Goal: Information Seeking & Learning: Check status

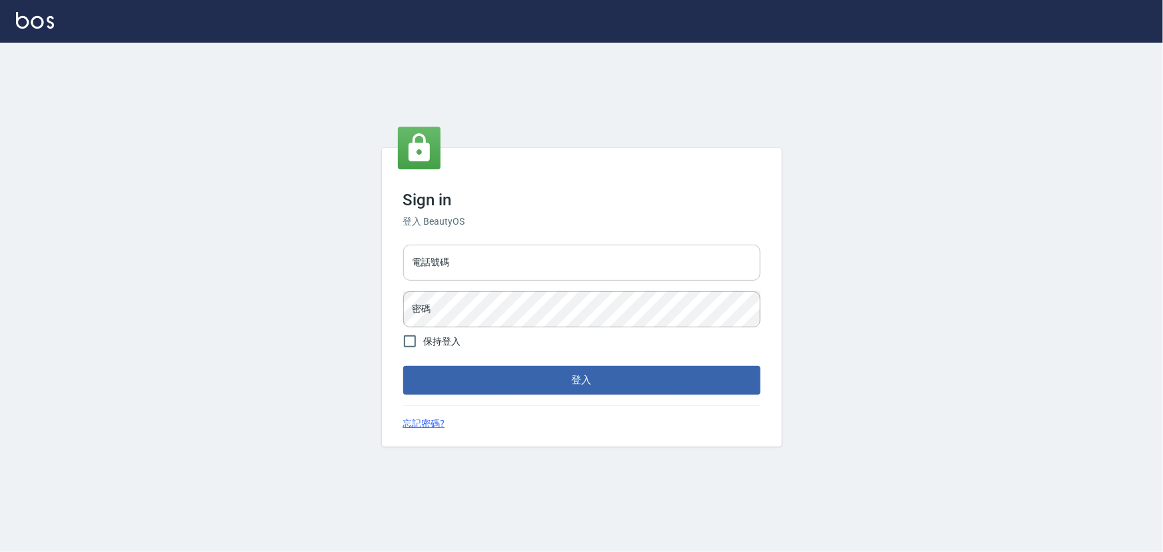
click at [489, 264] on input "電話號碼" at bounding box center [581, 263] width 357 height 36
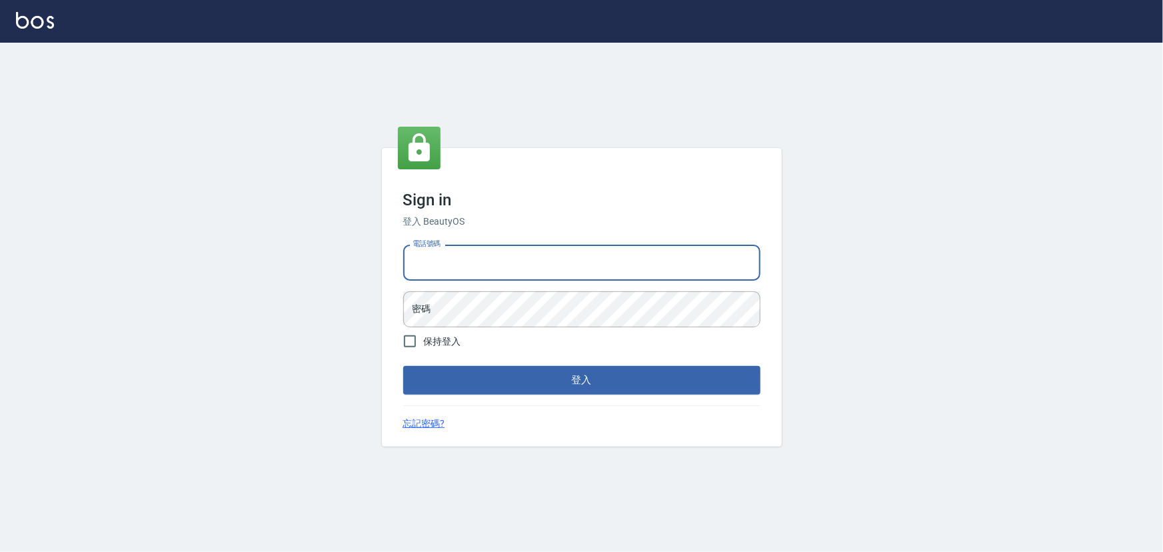
type input "29640088"
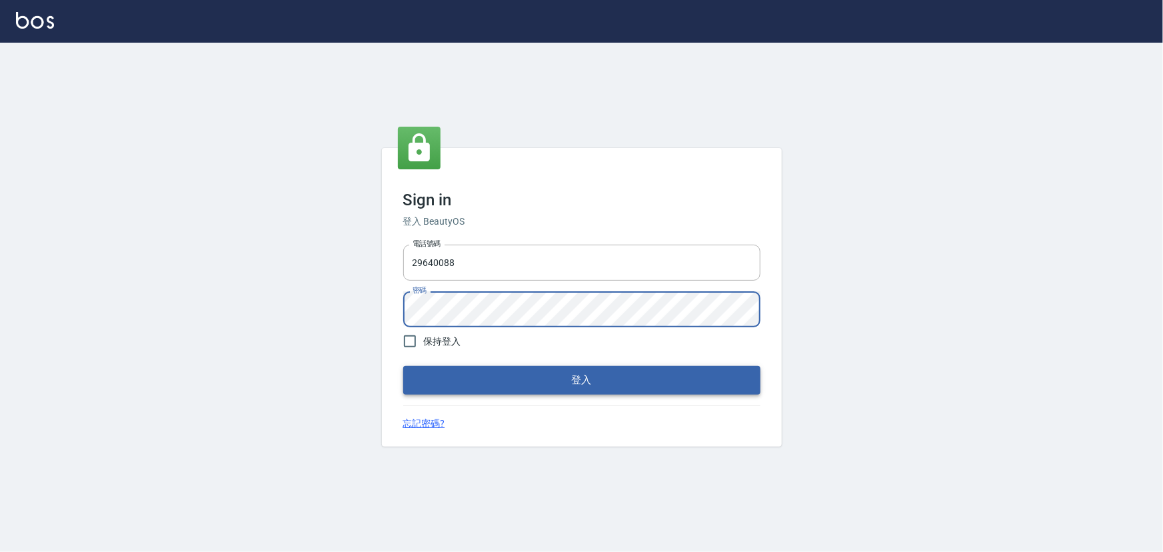
click at [469, 375] on button "登入" at bounding box center [581, 380] width 357 height 28
click at [513, 387] on button "登入" at bounding box center [581, 380] width 357 height 28
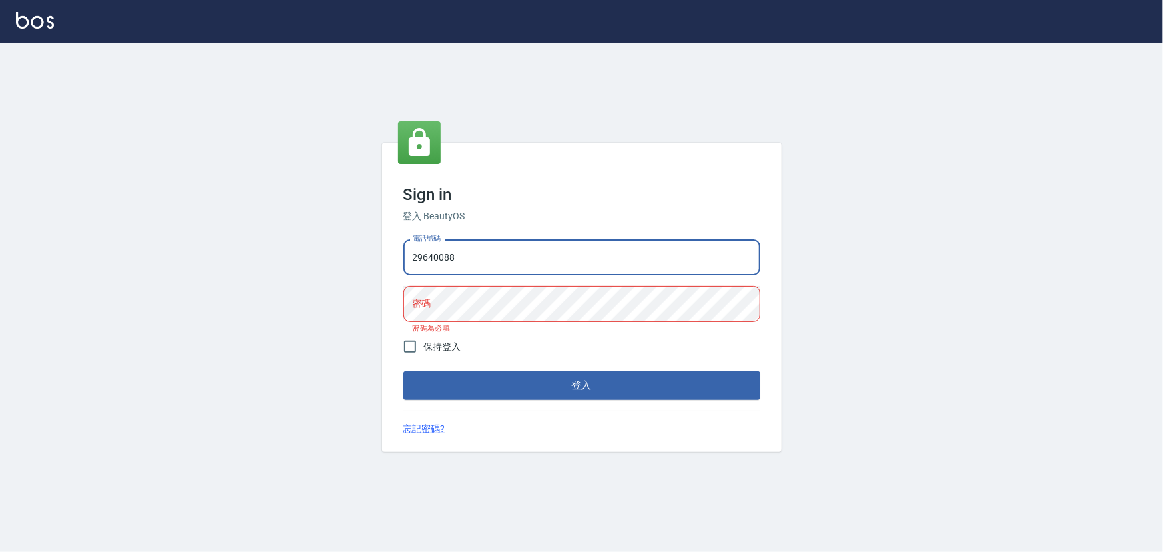
click at [464, 254] on input "29640088" at bounding box center [581, 257] width 357 height 36
drag, startPoint x: 464, startPoint y: 254, endPoint x: 400, endPoint y: 257, distance: 64.0
click at [407, 257] on input "29640088" at bounding box center [581, 257] width 357 height 36
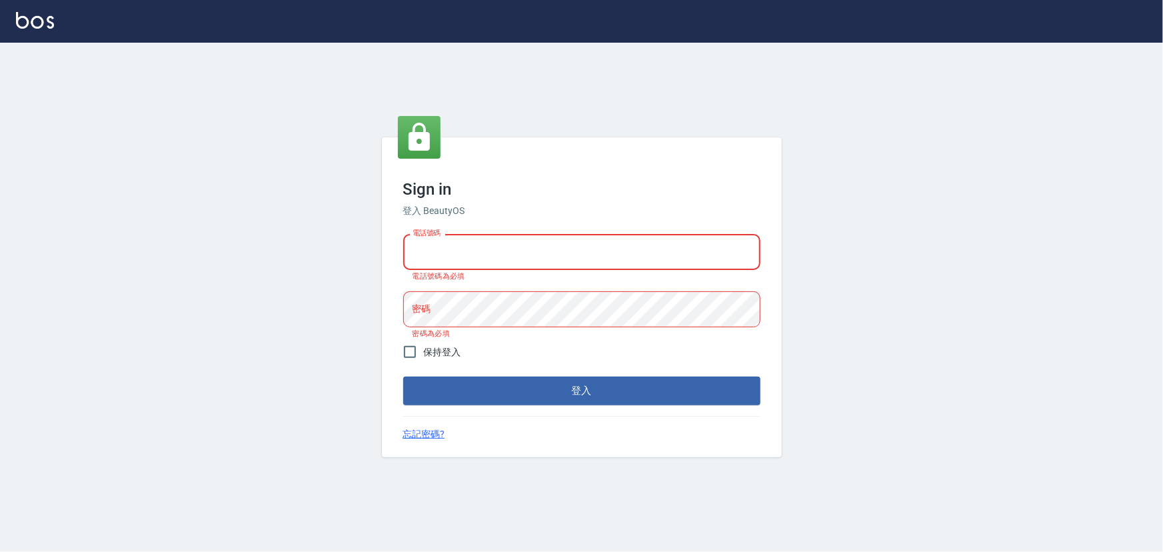
click at [458, 247] on input "電話號碼" at bounding box center [581, 252] width 357 height 36
type input "29572957"
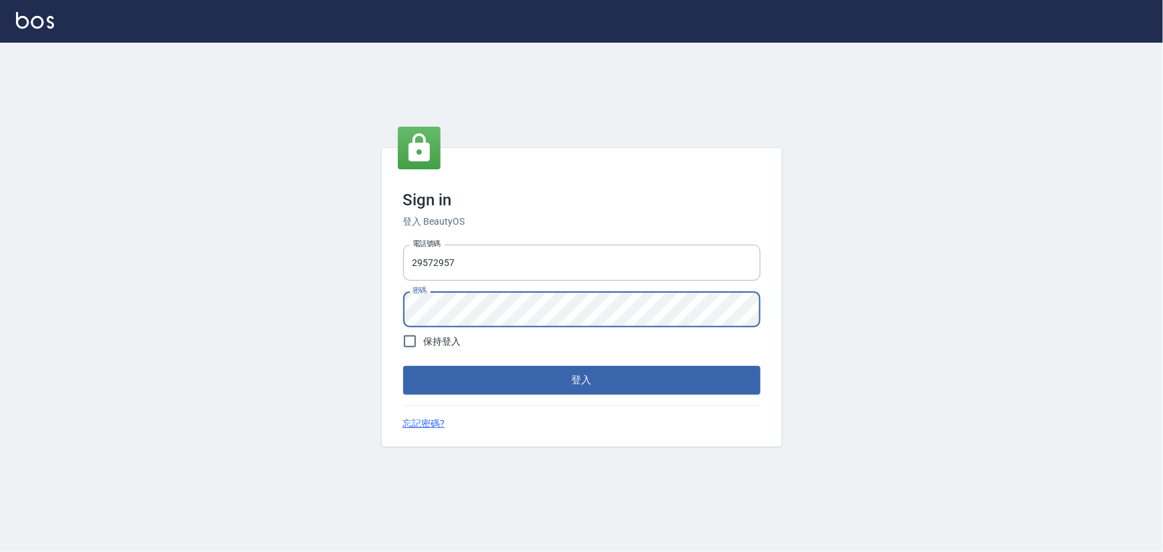
click at [579, 387] on button "登入" at bounding box center [581, 380] width 357 height 28
click at [517, 378] on button "登入" at bounding box center [581, 380] width 357 height 28
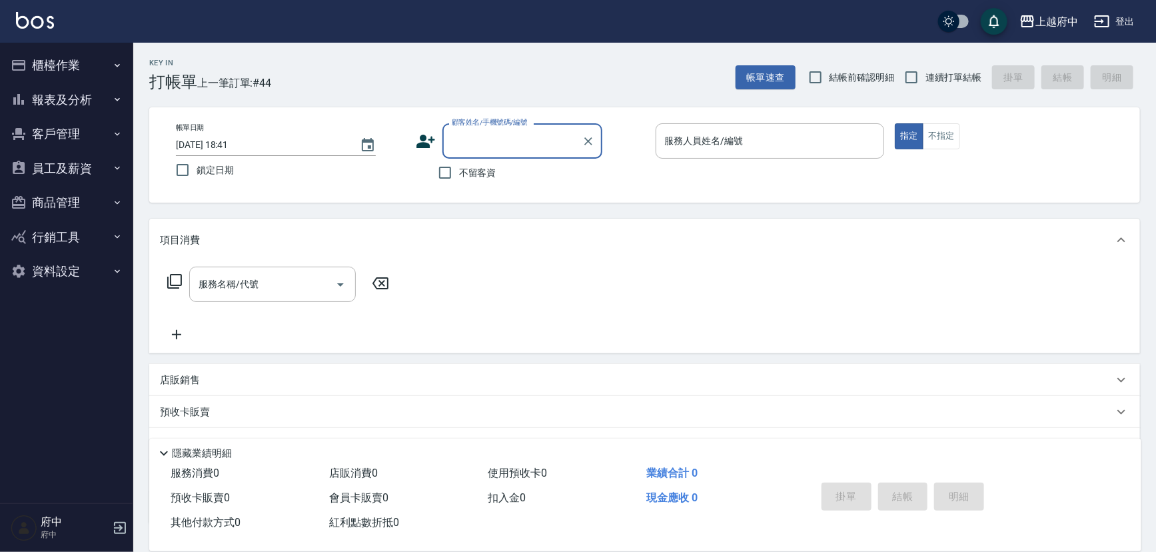
click at [73, 101] on button "報表及分析" at bounding box center [66, 100] width 123 height 35
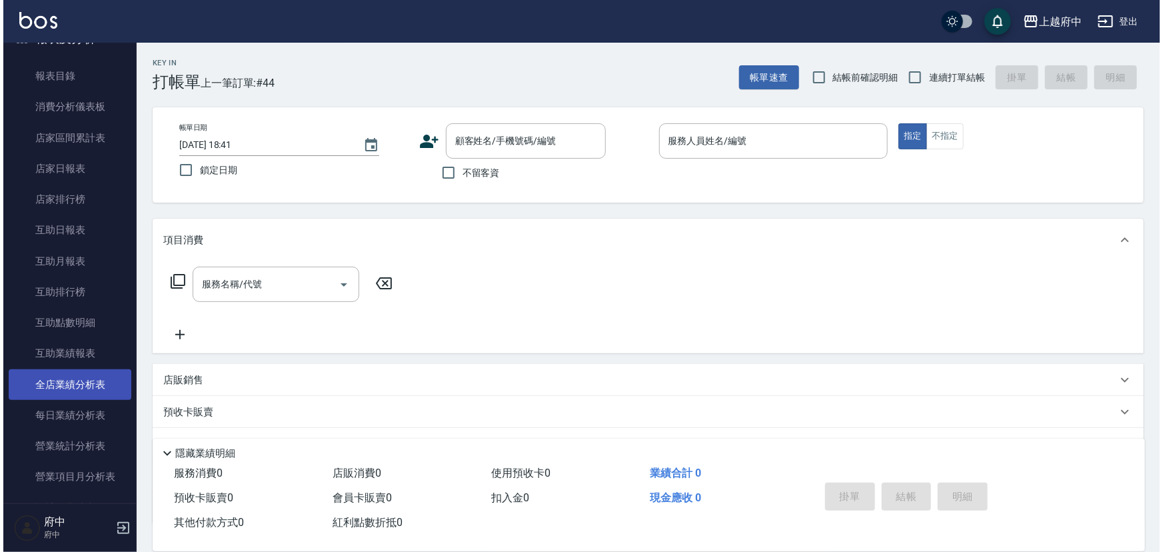
scroll to position [121, 0]
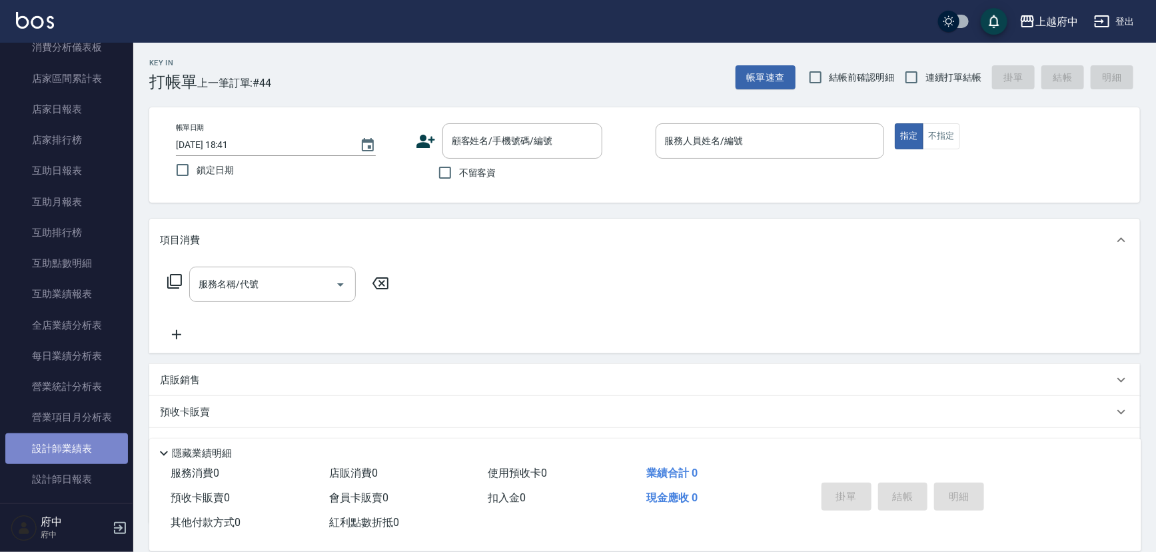
click at [81, 455] on link "設計師業績表" at bounding box center [66, 448] width 123 height 31
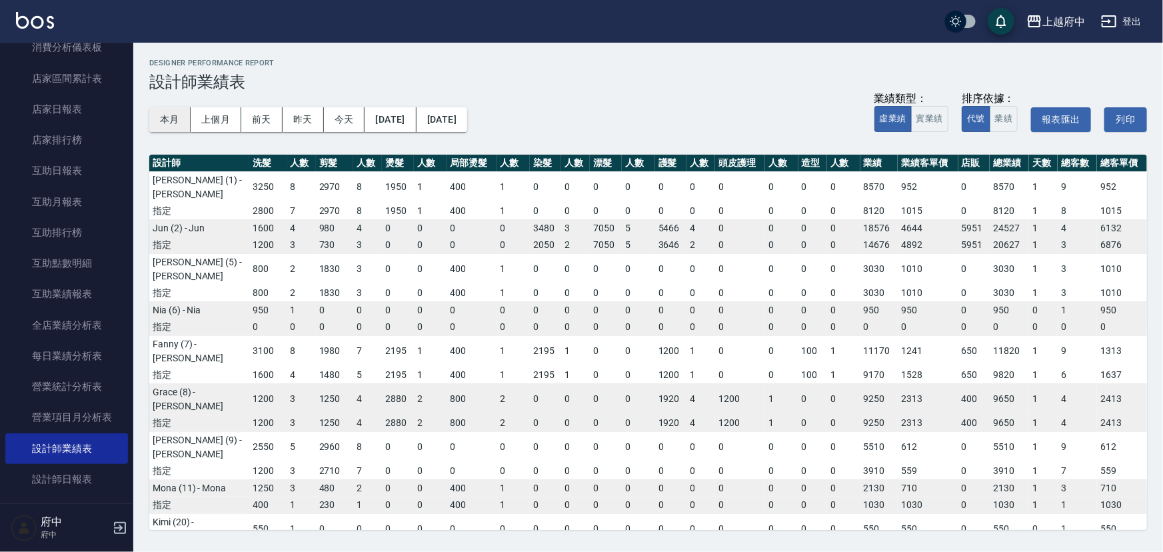
click at [175, 120] on button "本月" at bounding box center [169, 119] width 41 height 25
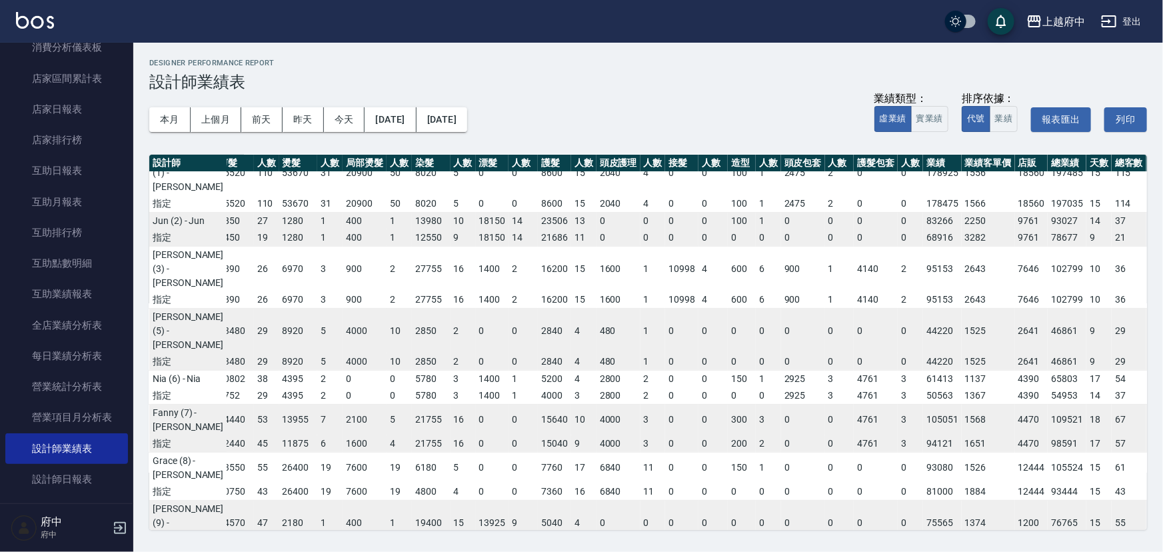
scroll to position [0, 75]
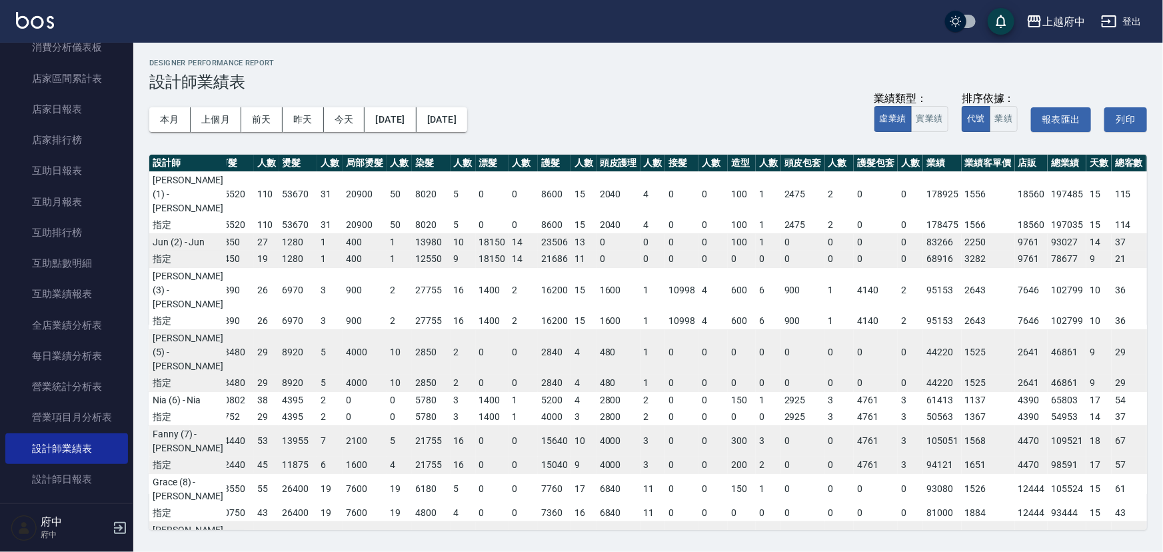
click at [1126, 18] on button "登出" at bounding box center [1121, 21] width 51 height 25
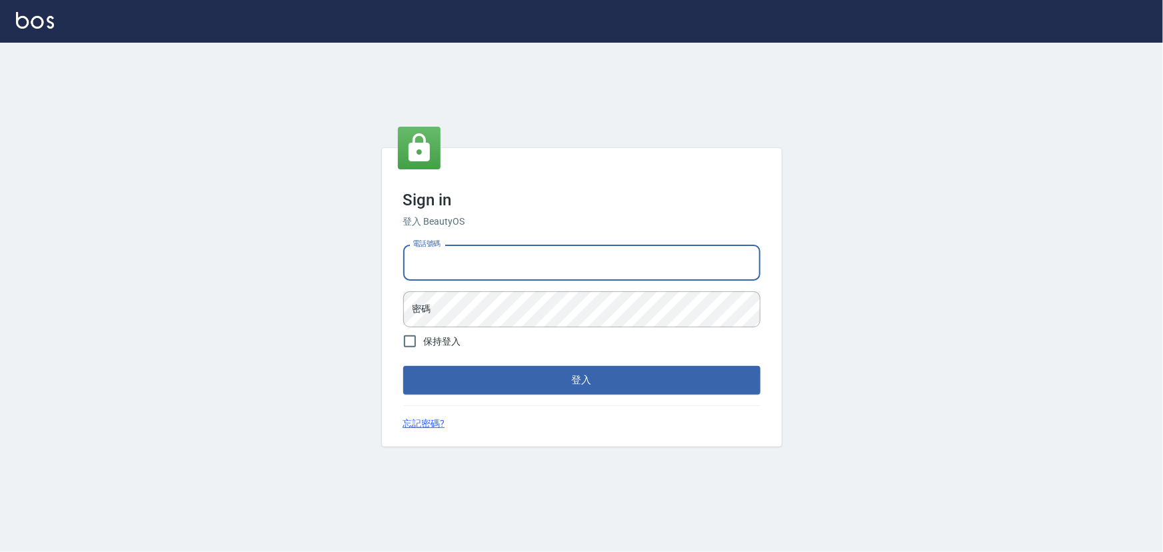
type input "29640088"
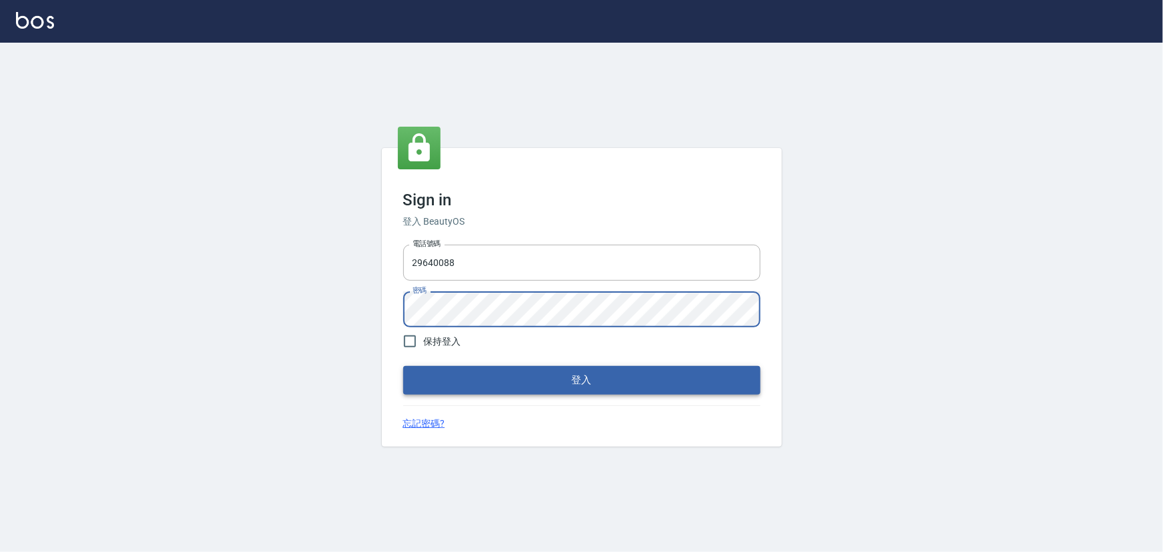
click at [555, 389] on button "登入" at bounding box center [581, 380] width 357 height 28
click at [477, 379] on button "登入" at bounding box center [581, 380] width 357 height 28
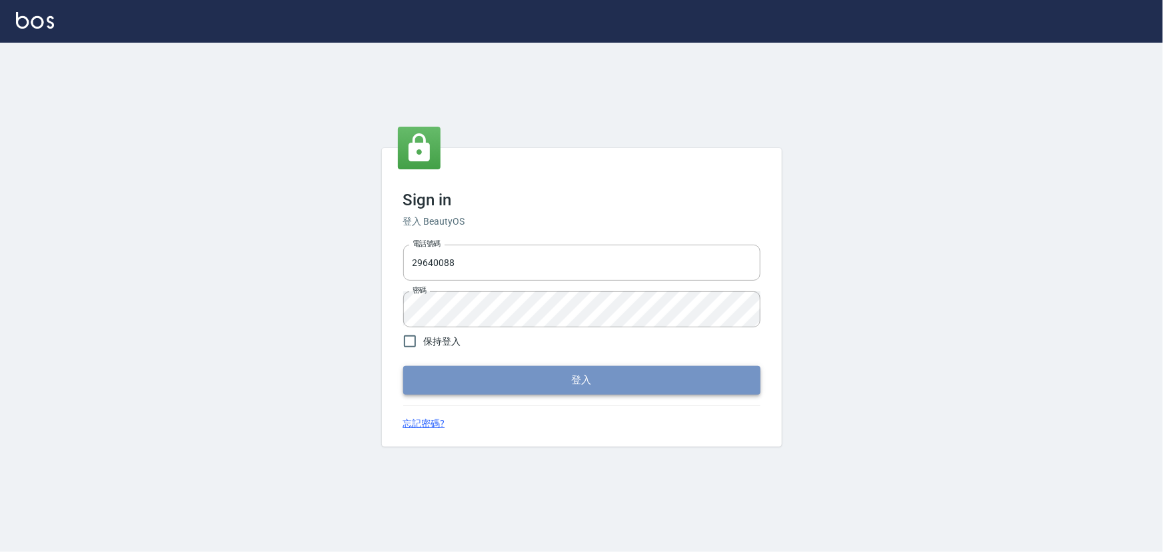
click at [533, 381] on button "登入" at bounding box center [581, 380] width 357 height 28
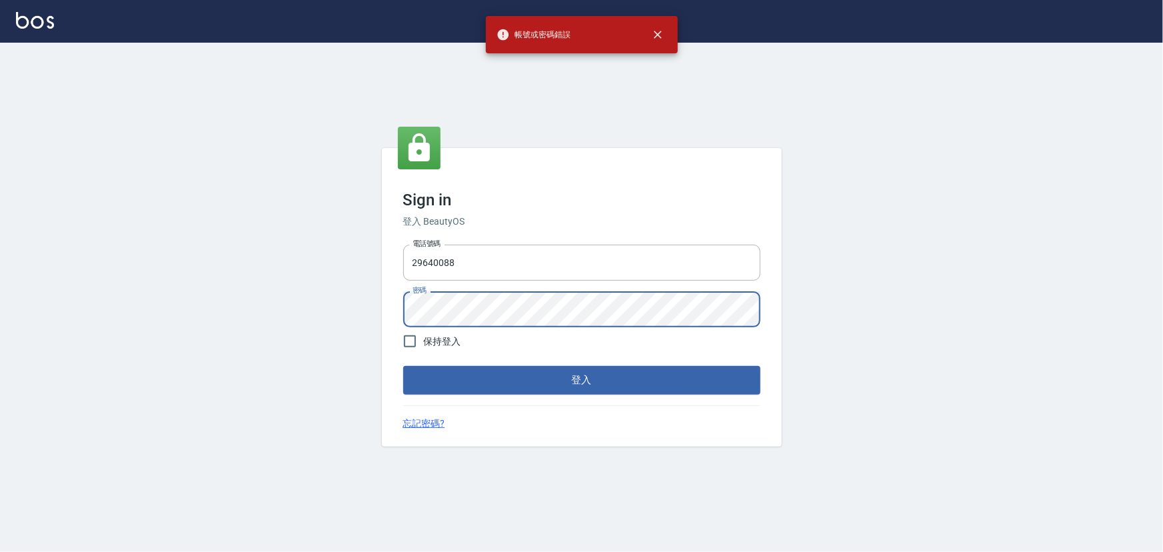
click at [398, 317] on div "電話號碼 29640088 電話號碼 密碼 密碼" at bounding box center [582, 285] width 368 height 93
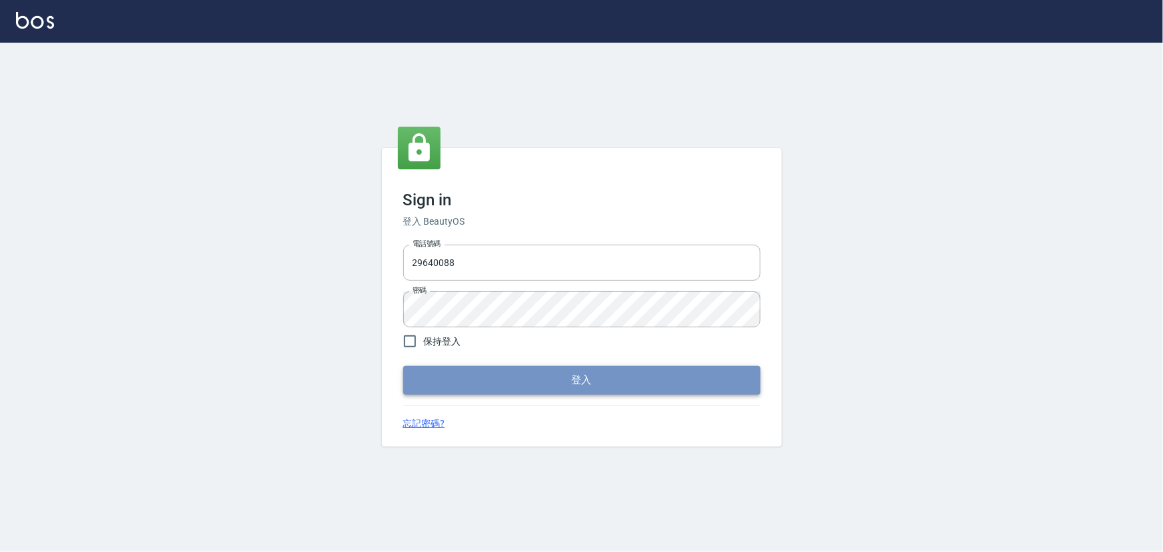
click at [498, 381] on button "登入" at bounding box center [581, 380] width 357 height 28
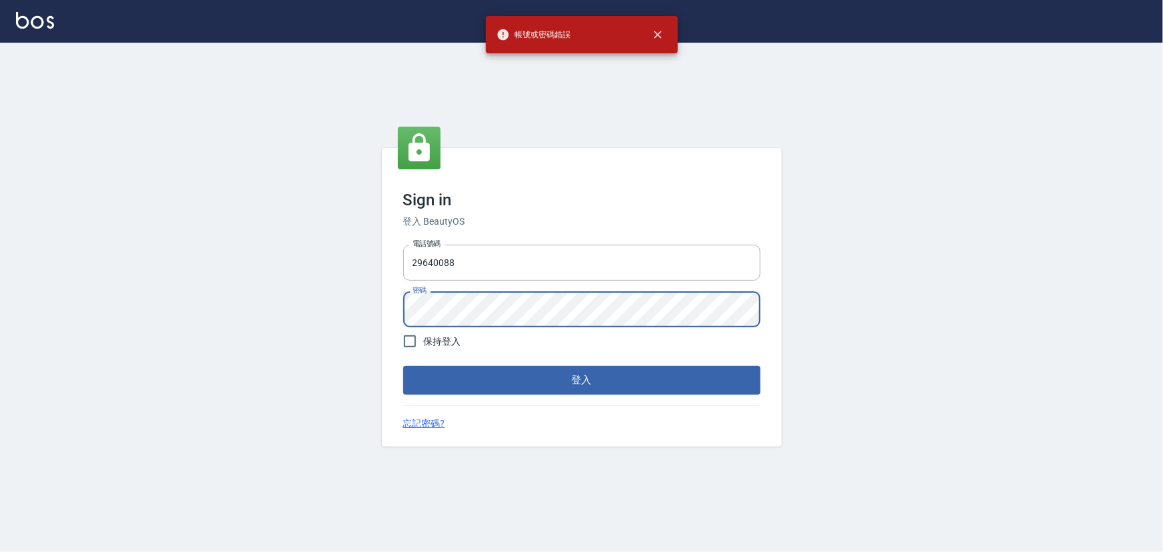
click at [347, 318] on div "Sign in 登入 BeautyOS 電話號碼 29640088 電話號碼 密碼 密碼 保持登入 登入 忘記密碼?" at bounding box center [581, 297] width 1163 height 509
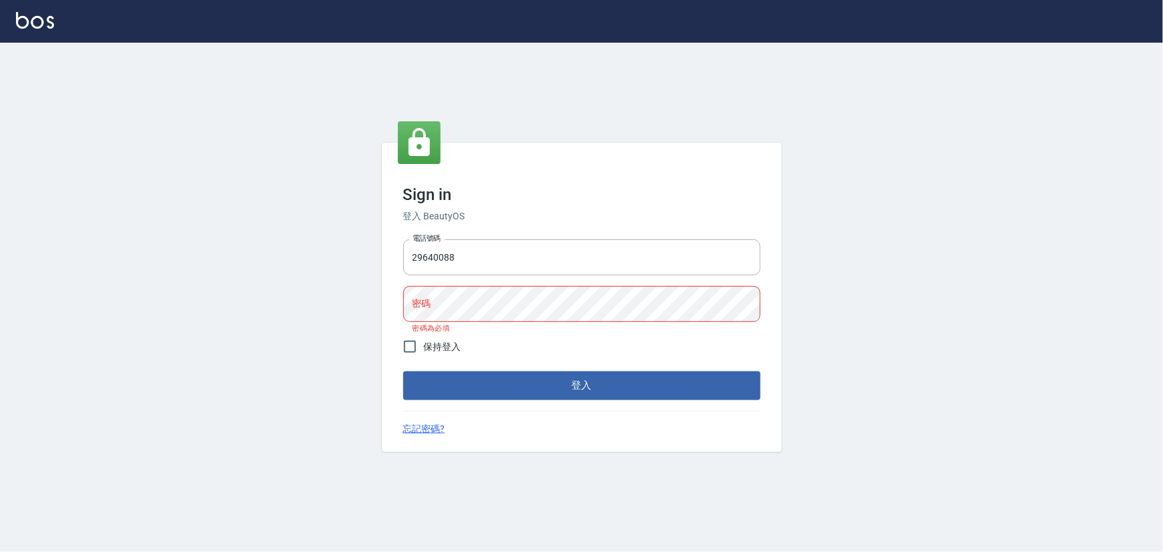
drag, startPoint x: 496, startPoint y: 473, endPoint x: 466, endPoint y: 367, distance: 110.8
click at [496, 473] on div "Sign in 登入 BeautyOS 電話號碼 29640088 電話號碼 密碼 密碼 密碼為必填 保持登入 登入 忘記密碼?" at bounding box center [581, 297] width 1163 height 509
drag, startPoint x: 480, startPoint y: 253, endPoint x: 297, endPoint y: 253, distance: 182.6
click at [299, 253] on div "Sign in 登入 BeautyOS 電話號碼 29640088 電話號碼 密碼 密碼 密碼為必填 保持登入 登入 忘記密碼?" at bounding box center [581, 297] width 1163 height 509
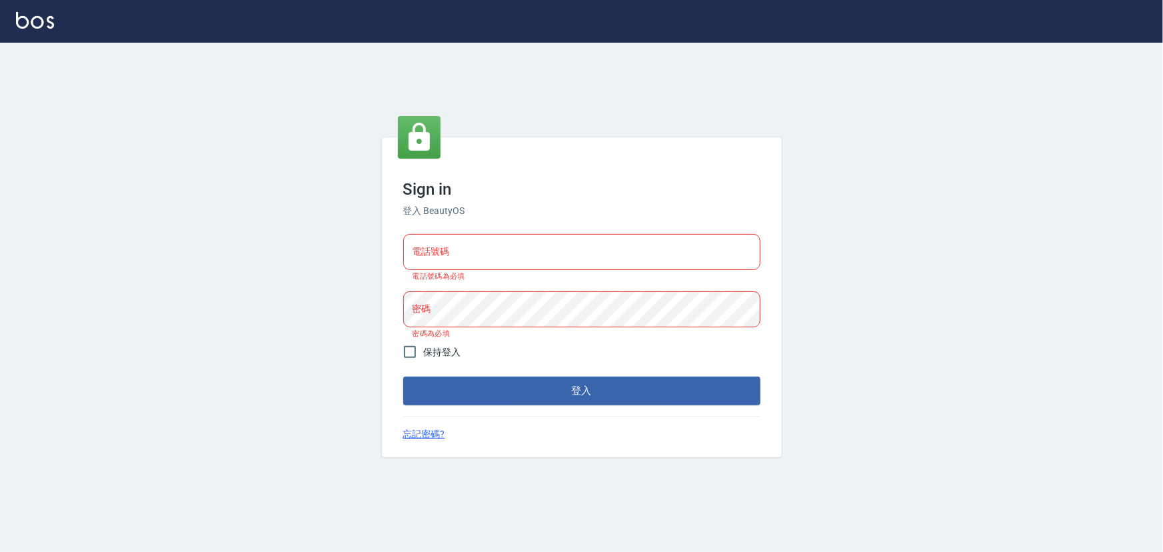
click at [472, 457] on div "Sign in 登入 BeautyOS 電話號碼 電話號碼 電話號碼為必填 密碼 密碼 密碼為必填 保持登入 登入 忘記密碼?" at bounding box center [581, 297] width 1163 height 509
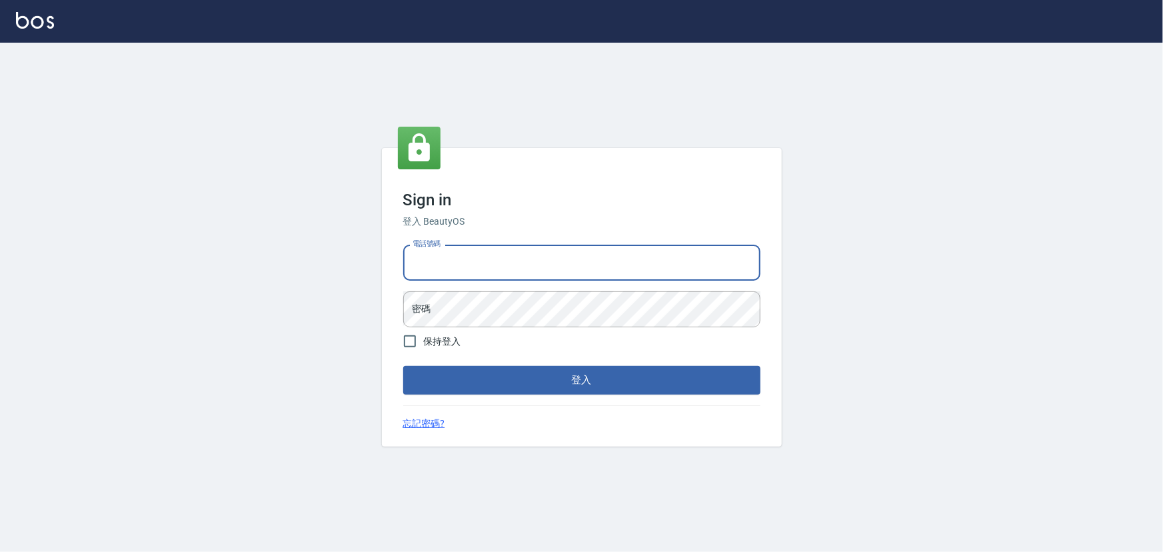
click at [467, 261] on input "電話號碼" at bounding box center [581, 263] width 357 height 36
type input "0936888819"
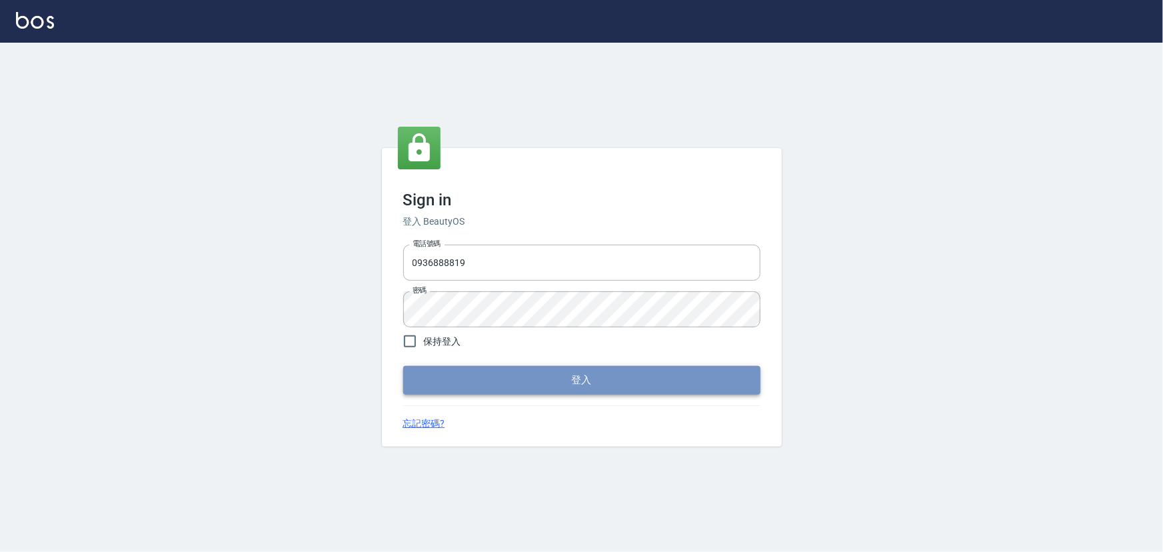
click at [524, 387] on button "登入" at bounding box center [581, 380] width 357 height 28
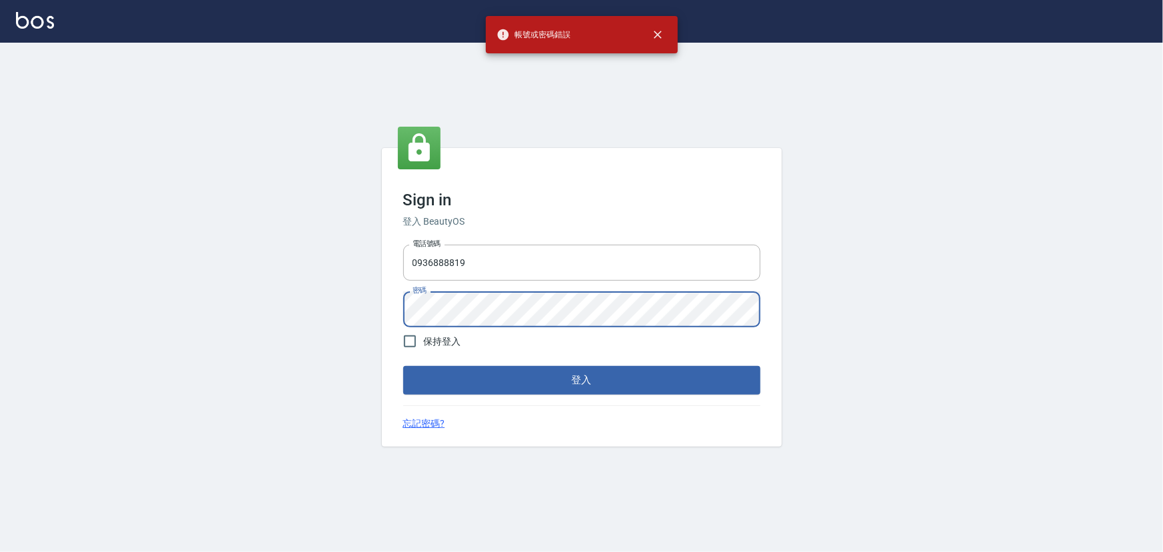
click at [373, 313] on div "Sign in 登入 BeautyOS 電話號碼 [PHONE_NUMBER] 電話號碼 密碼 密碼 保持登入 登入 忘記密碼?" at bounding box center [581, 297] width 1163 height 509
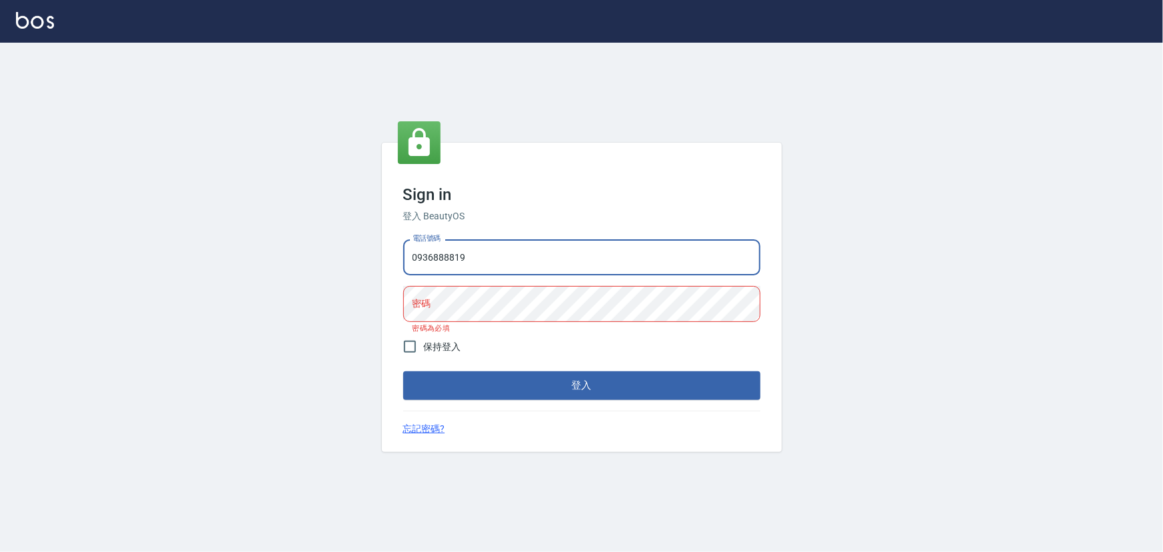
drag, startPoint x: 491, startPoint y: 263, endPoint x: 373, endPoint y: 279, distance: 119.8
click at [414, 278] on div "電話號碼 [PHONE_NUMBER] 電話號碼 密碼 密碼 密碼為必填" at bounding box center [582, 286] width 368 height 104
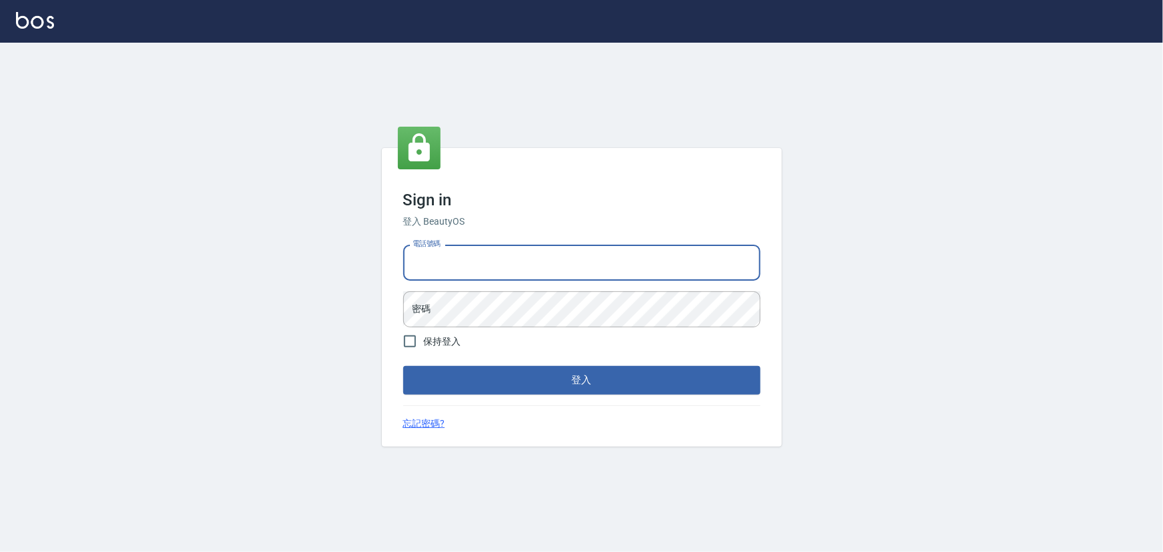
click at [440, 264] on input "電話號碼" at bounding box center [581, 263] width 357 height 36
type input "29640088"
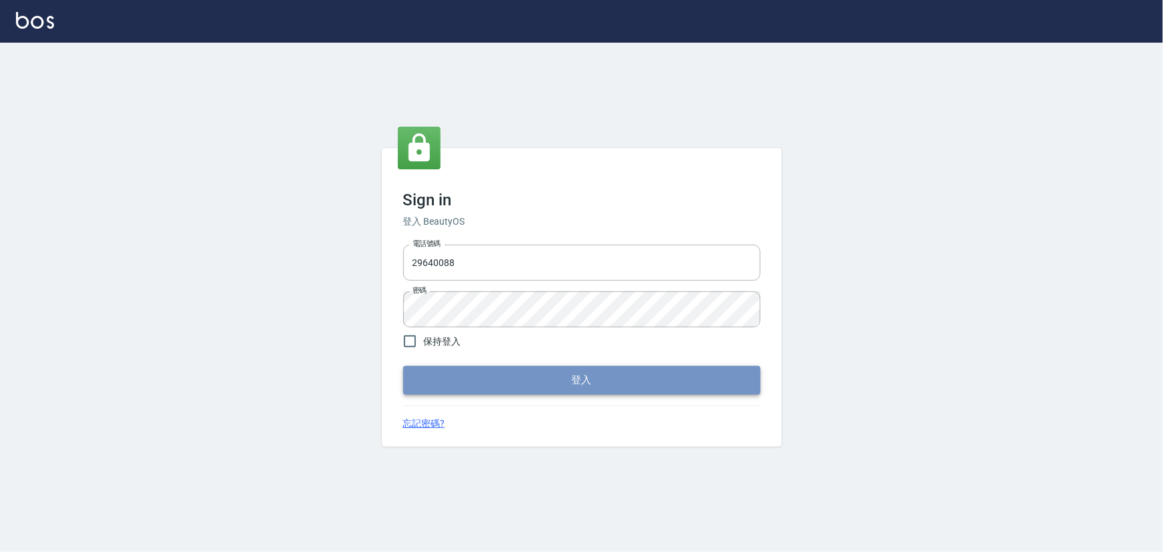
click at [475, 371] on button "登入" at bounding box center [581, 380] width 357 height 28
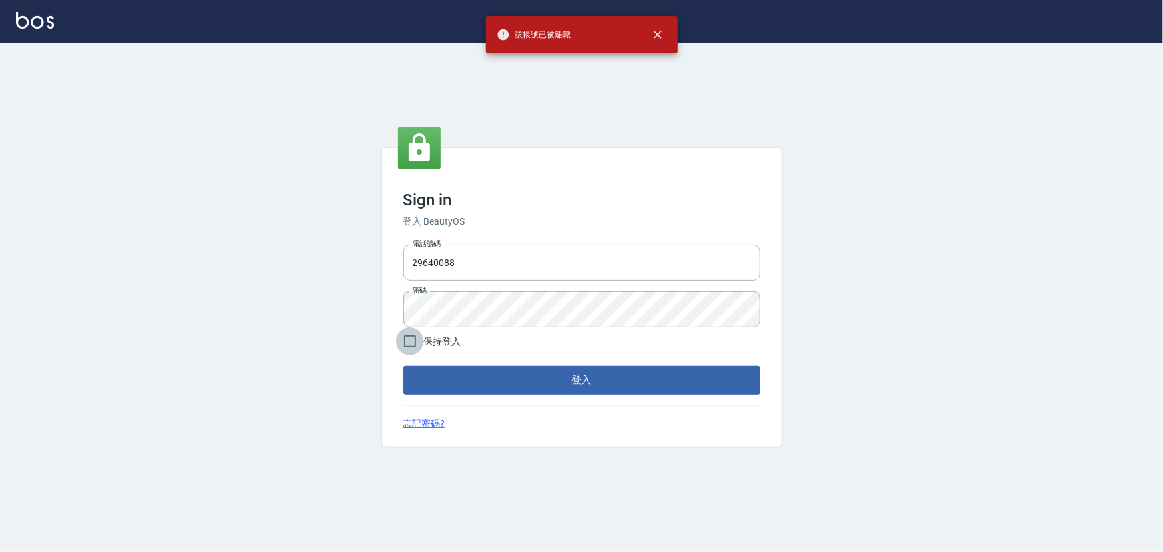
click at [413, 339] on input "保持登入" at bounding box center [410, 341] width 28 height 28
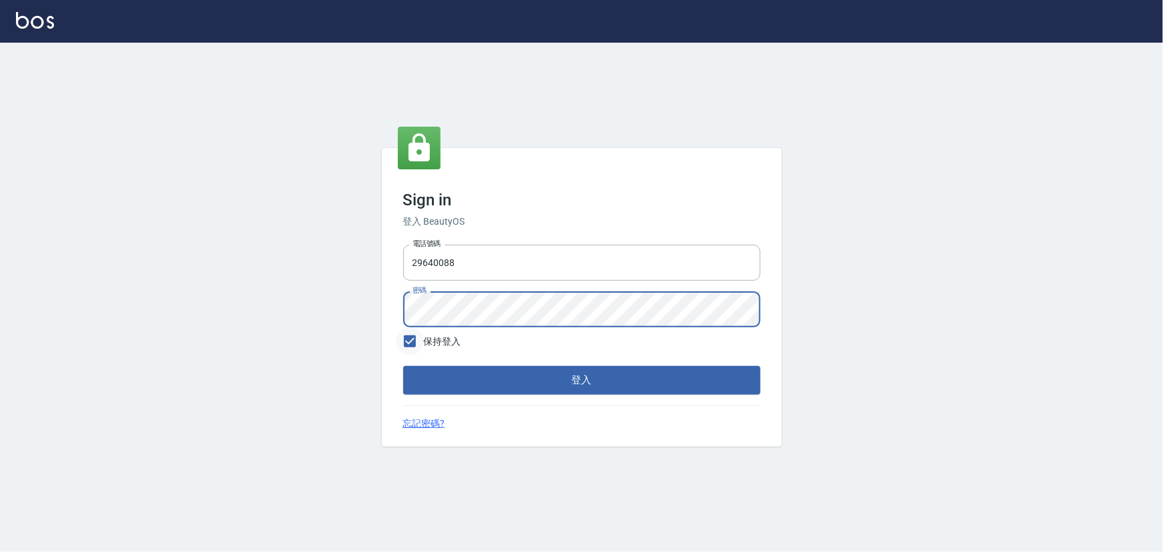
click at [414, 339] on input "保持登入" at bounding box center [410, 341] width 28 height 28
checkbox input "false"
click at [400, 305] on div "電話號碼 29640088 電話號碼 密碼 密碼" at bounding box center [582, 285] width 368 height 93
click at [491, 373] on button "登入" at bounding box center [581, 380] width 357 height 28
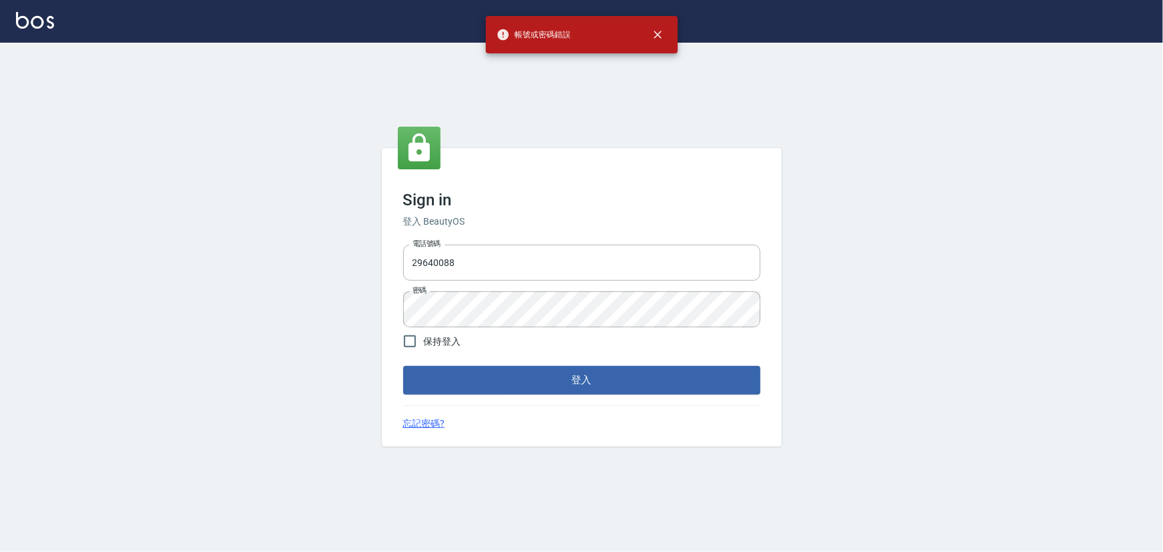
click at [476, 331] on form "電話號碼 29640088 電話號碼 密碼 密碼 保持登入 登入" at bounding box center [581, 316] width 357 height 155
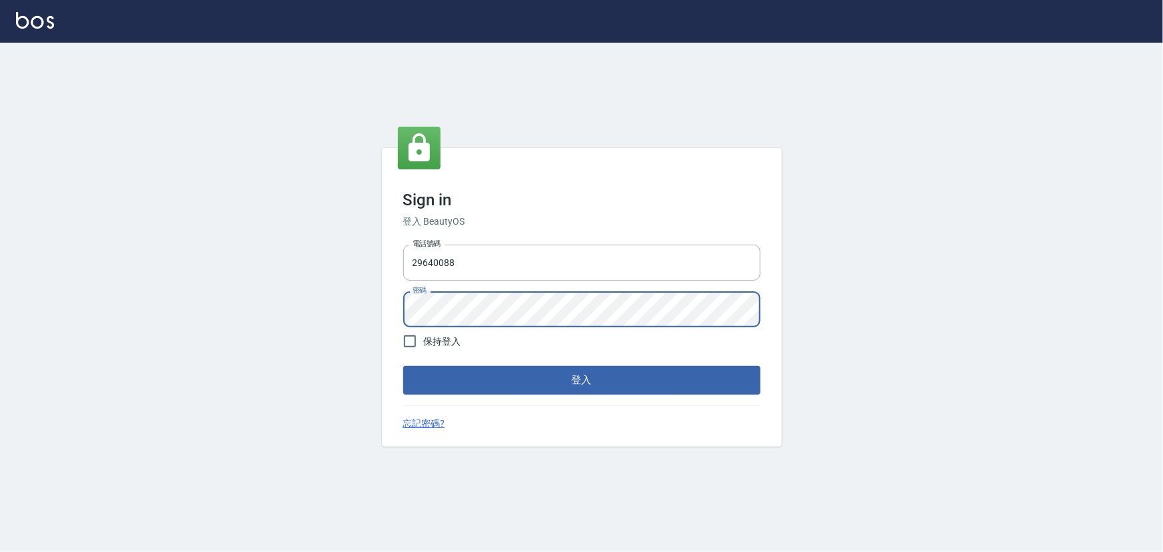
click at [355, 316] on div "Sign in 登入 BeautyOS 電話號碼 29640088 電話號碼 密碼 密碼 保持登入 登入 忘記密碼?" at bounding box center [581, 297] width 1163 height 509
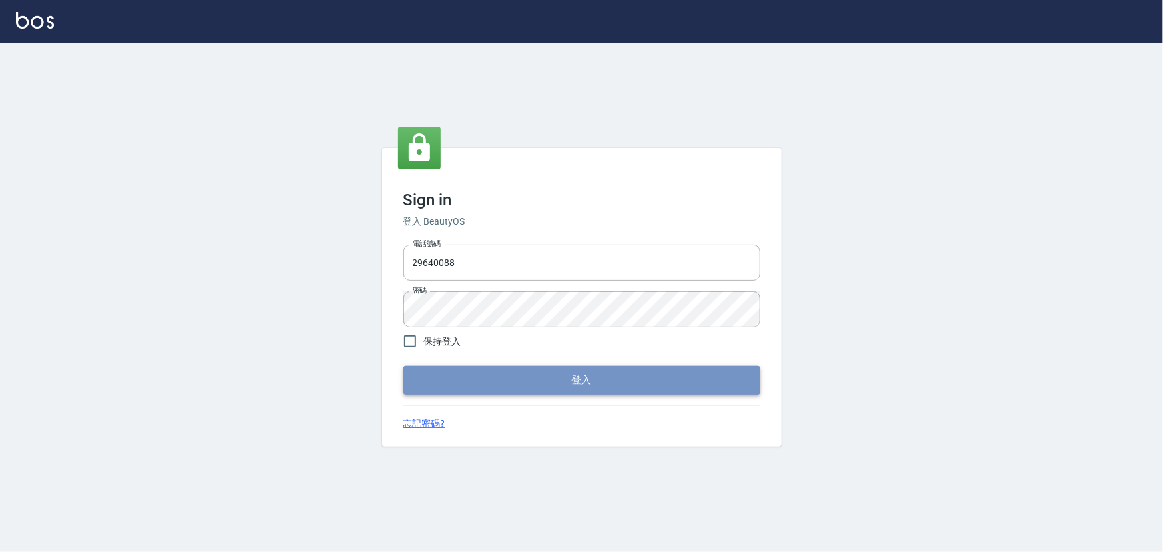
click at [552, 385] on button "登入" at bounding box center [581, 380] width 357 height 28
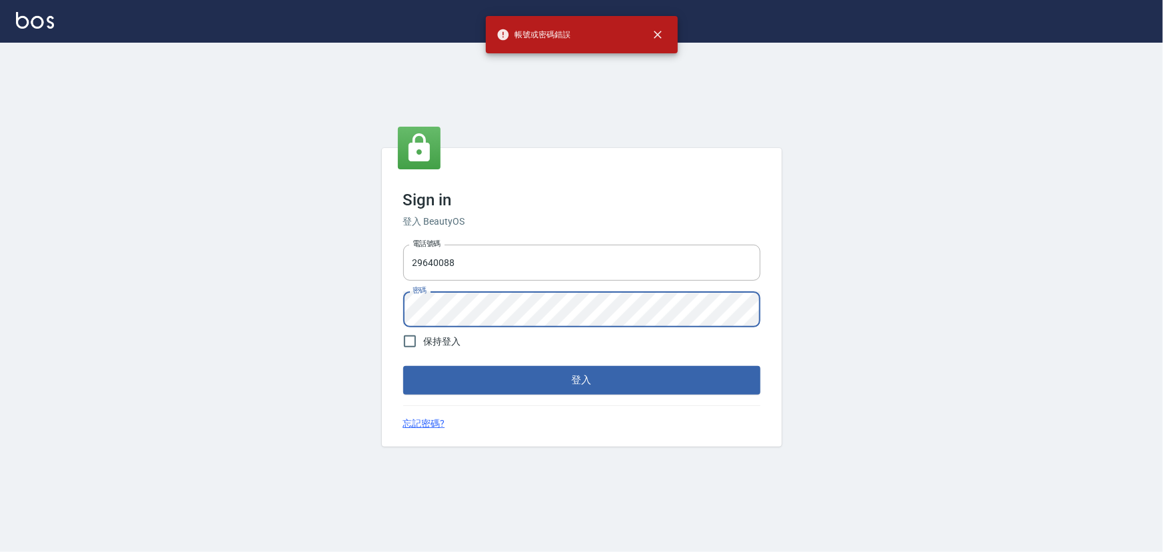
click at [367, 313] on div "Sign in 登入 BeautyOS 電話號碼 29640088 電話號碼 密碼 密碼 保持登入 登入 忘記密碼?" at bounding box center [581, 297] width 1163 height 509
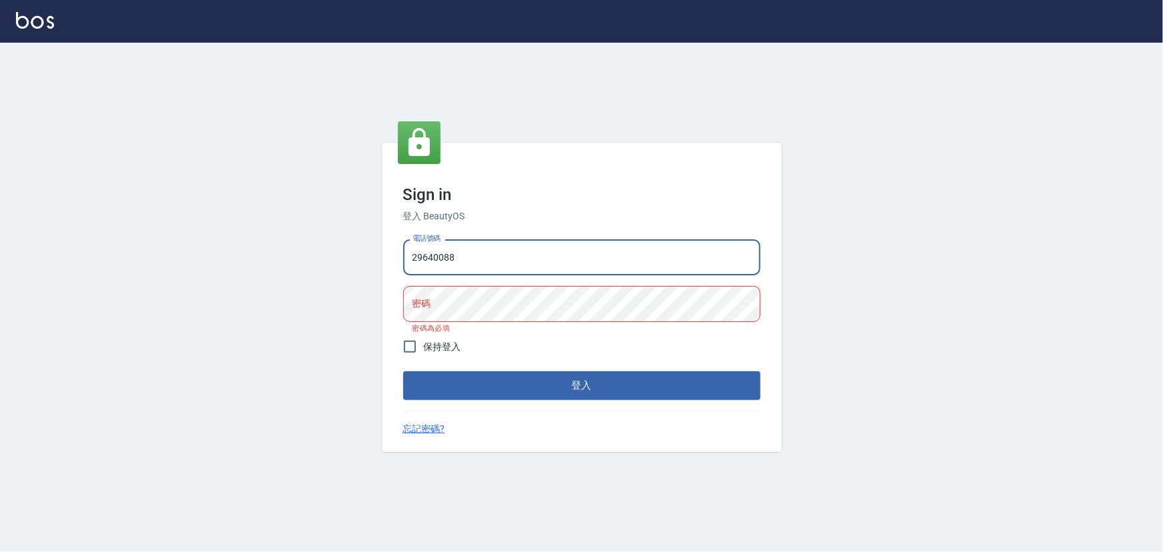
drag, startPoint x: 479, startPoint y: 250, endPoint x: 307, endPoint y: 243, distance: 172.8
click at [343, 247] on div "Sign in 登入 BeautyOS 電話號碼 29640088 電話號碼 密碼 密碼 密碼為必填 保持登入 登入 忘記密碼?" at bounding box center [581, 297] width 1163 height 509
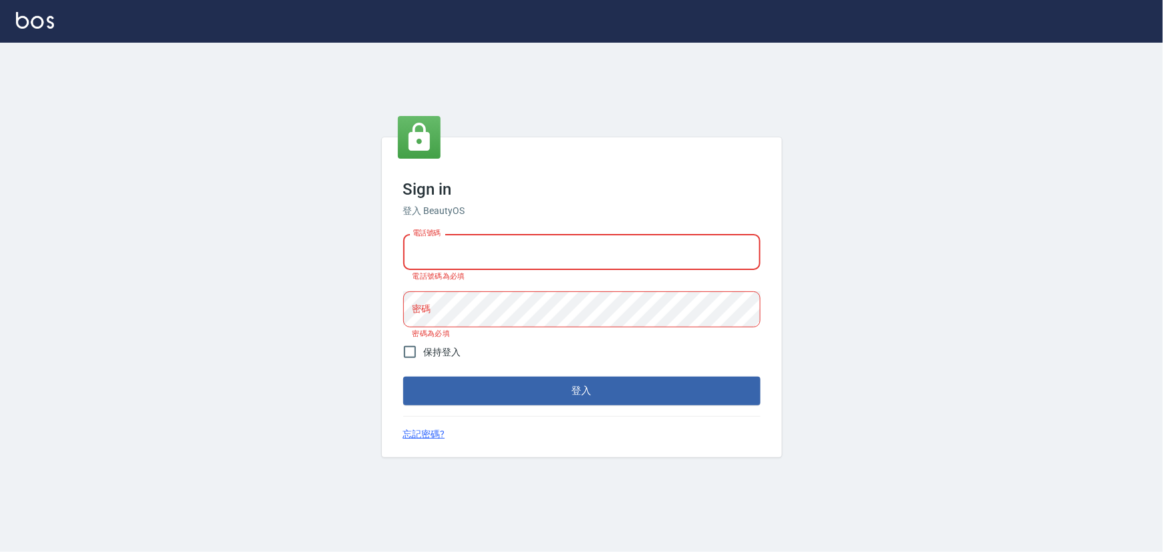
click at [436, 247] on input "電話號碼" at bounding box center [581, 252] width 357 height 36
type input "0909291021"
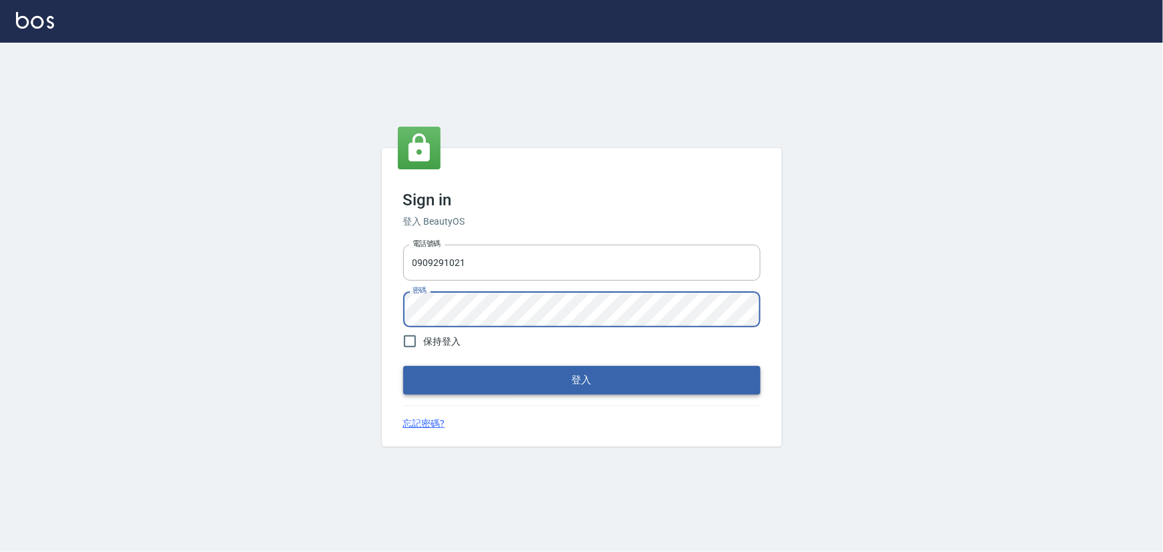
click at [507, 389] on button "登入" at bounding box center [581, 380] width 357 height 28
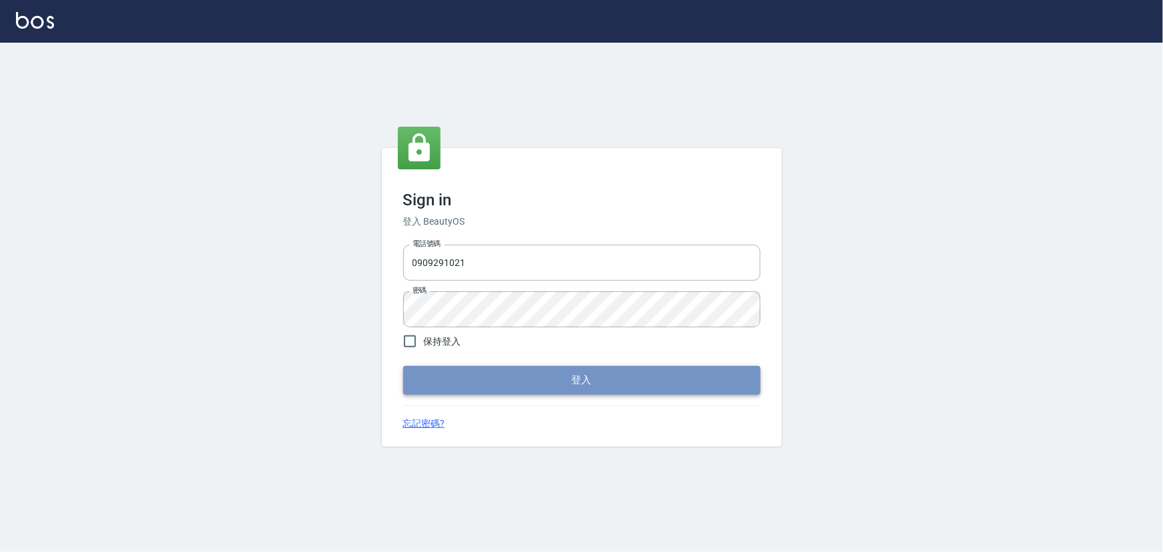
click at [509, 371] on button "登入" at bounding box center [581, 380] width 357 height 28
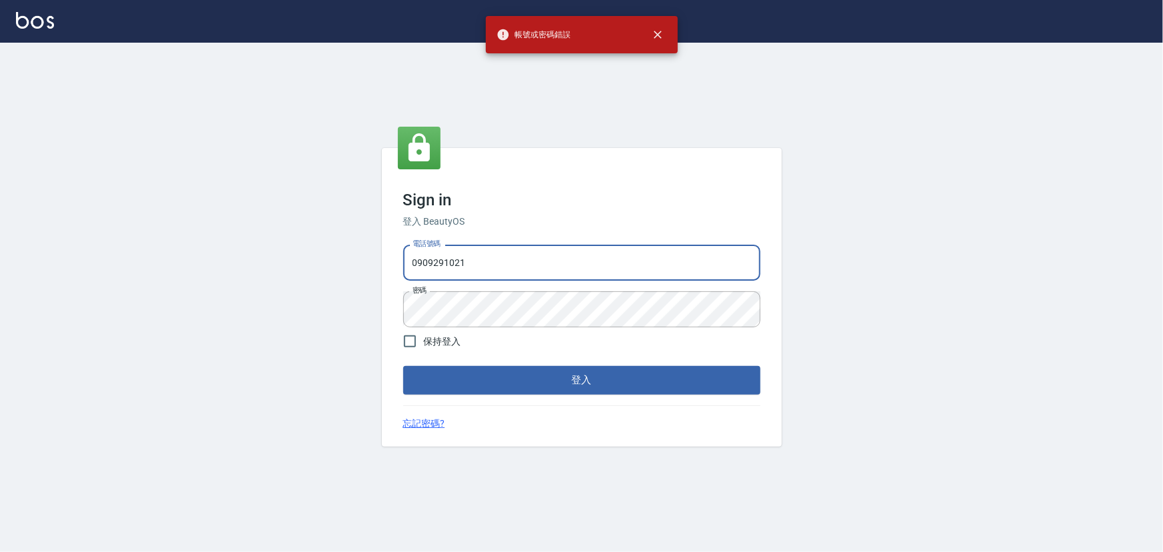
drag, startPoint x: 482, startPoint y: 260, endPoint x: 304, endPoint y: 265, distance: 178.0
click at [304, 265] on div "Sign in 登入 BeautyOS 電話號碼 0909291021 電話號碼 密碼 密碼 保持登入 登入 忘記密碼?" at bounding box center [581, 297] width 1163 height 509
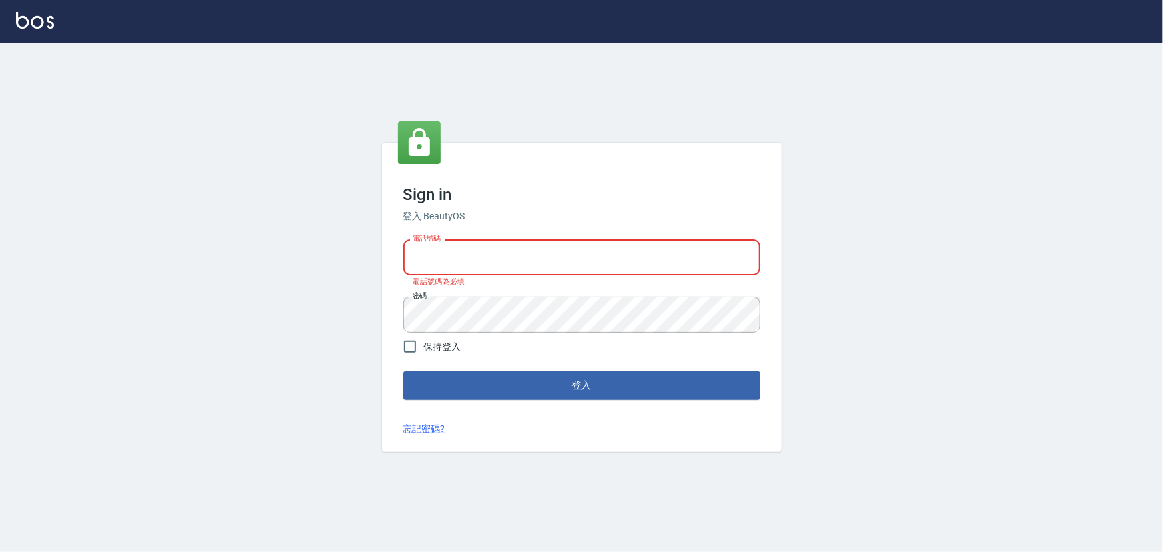
click at [345, 319] on div "Sign in 登入 BeautyOS 電話號碼 電話號碼 電話號碼為必填 密碼 密碼 保持登入 登入 忘記密碼?" at bounding box center [581, 297] width 1163 height 509
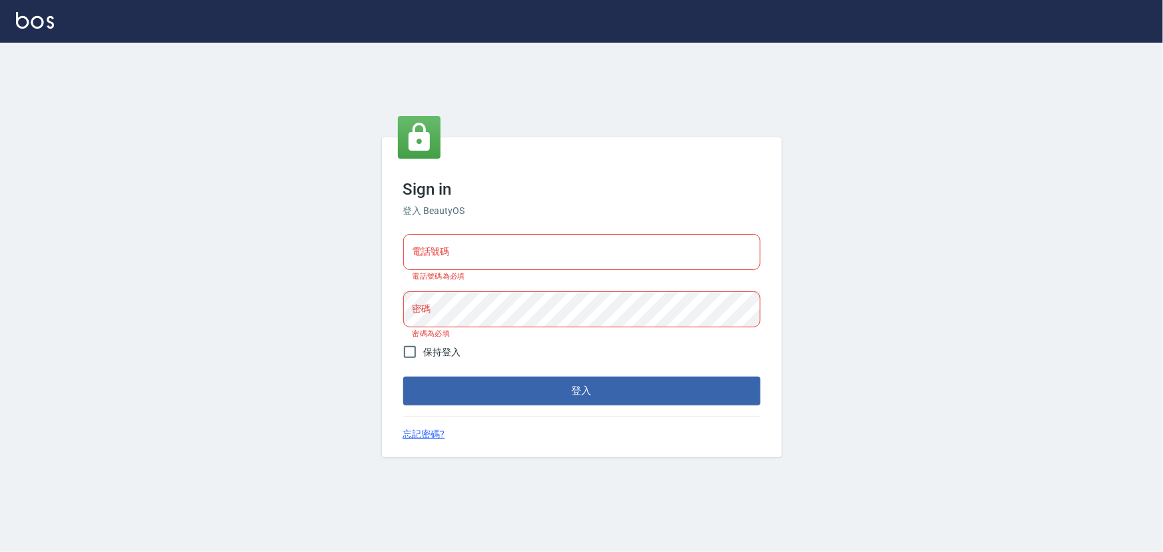
drag, startPoint x: 170, startPoint y: 294, endPoint x: 136, endPoint y: 293, distance: 34.0
click at [170, 296] on div "Sign in 登入 BeautyOS 電話號碼 電話號碼 電話號碼為必填 密碼 密碼 密碼為必填 保持登入 登入 忘記密碼?" at bounding box center [581, 297] width 1163 height 509
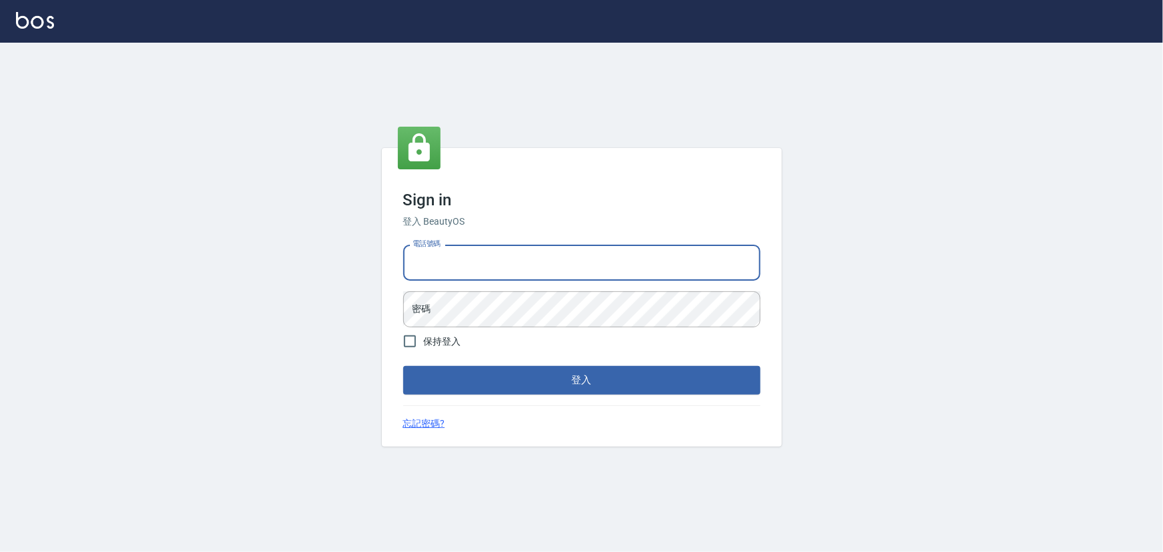
click at [471, 259] on input "電話號碼" at bounding box center [581, 263] width 357 height 36
type input "0936888819"
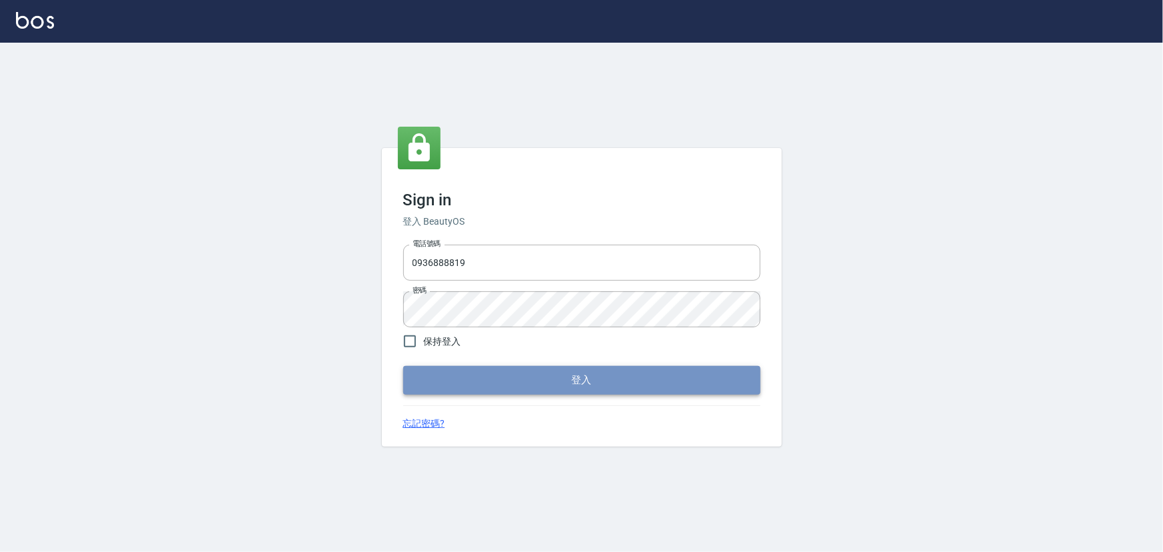
click at [534, 383] on button "登入" at bounding box center [581, 380] width 357 height 28
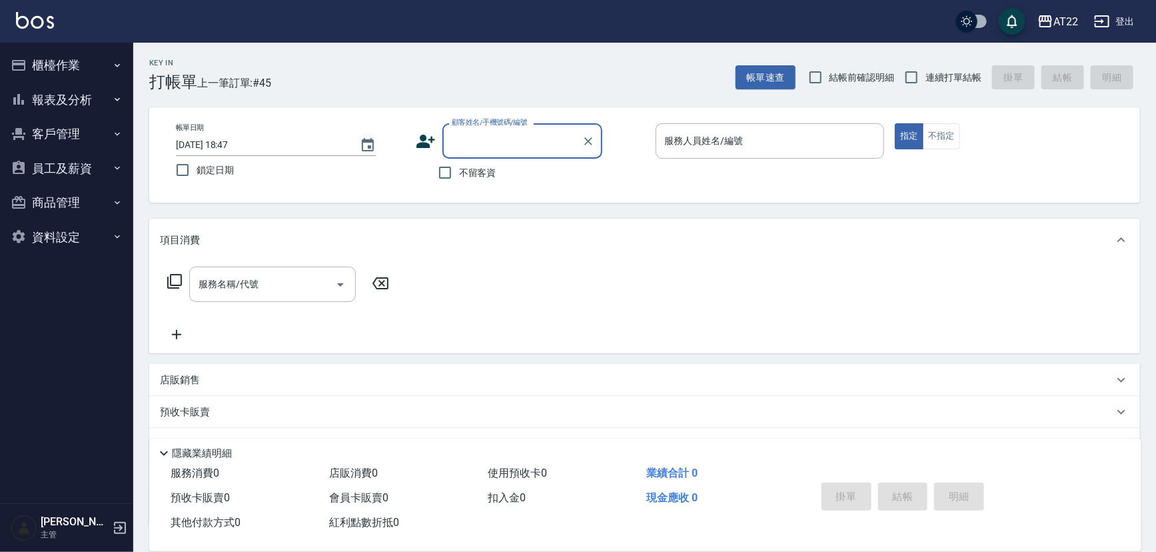
drag, startPoint x: 73, startPoint y: 97, endPoint x: 75, endPoint y: 107, distance: 9.5
click at [73, 98] on button "報表及分析" at bounding box center [66, 100] width 123 height 35
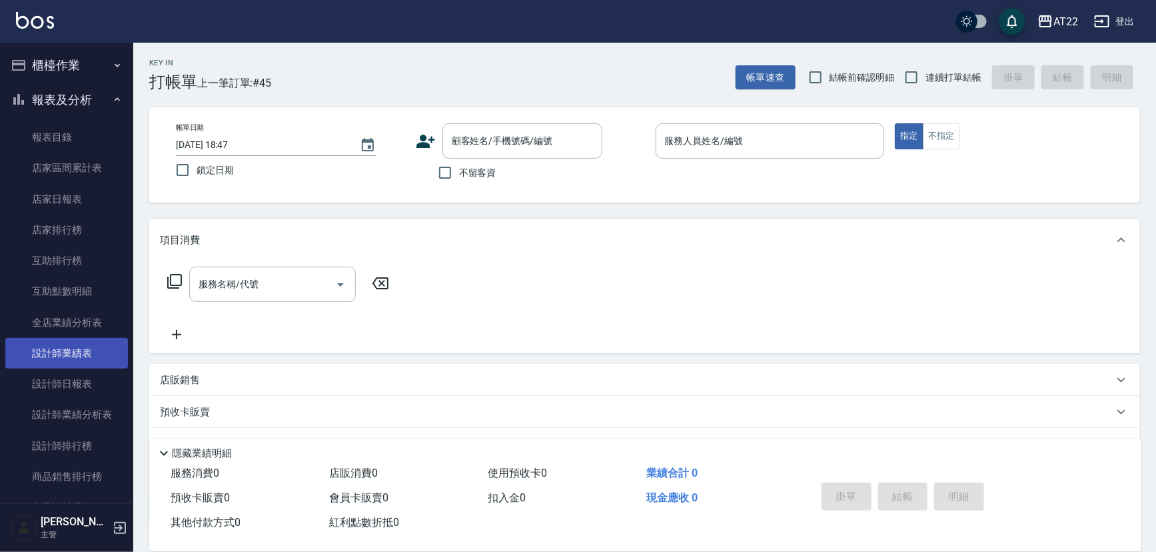
click at [88, 342] on link "設計師業績表" at bounding box center [66, 353] width 123 height 31
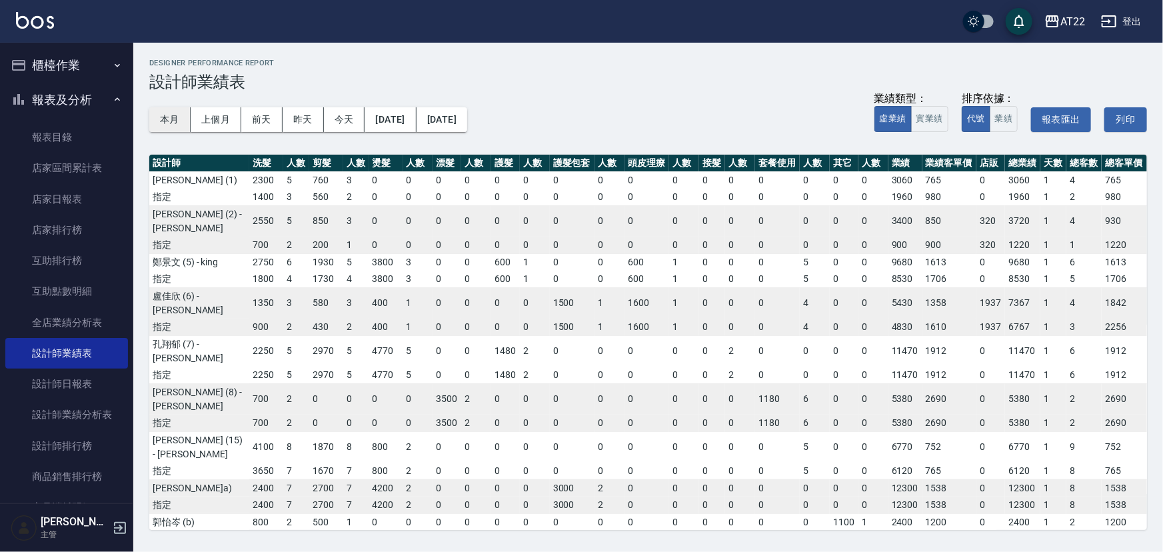
click at [159, 117] on button "本月" at bounding box center [169, 119] width 41 height 25
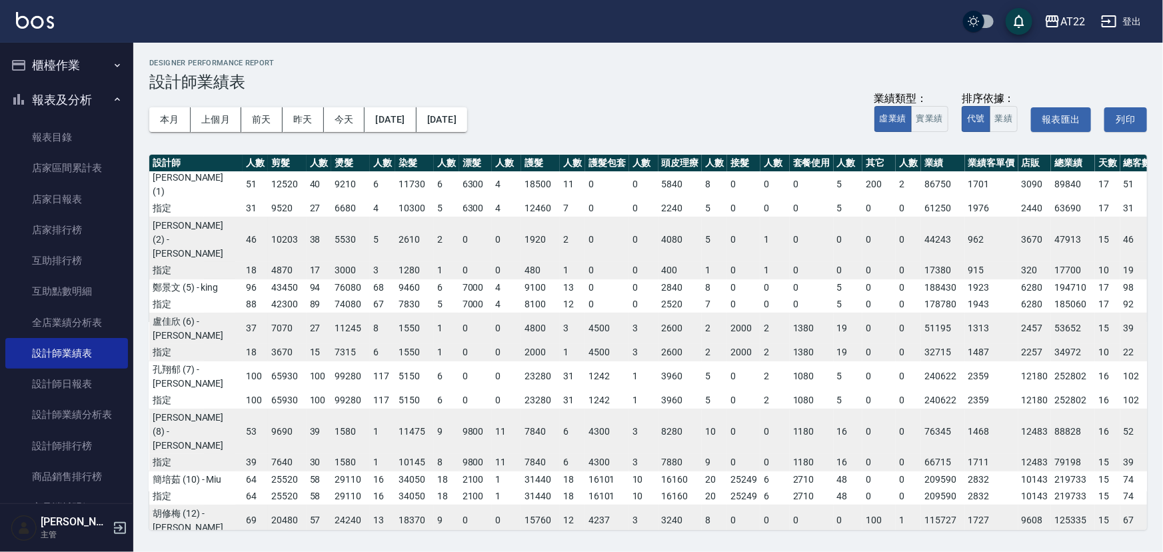
scroll to position [0, 31]
